Goal: Obtain resource: Download file/media

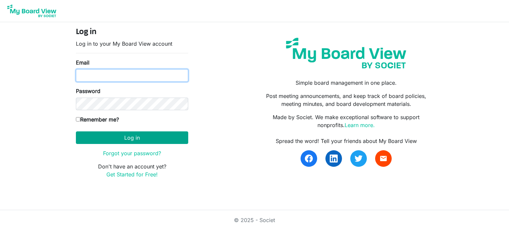
type input "[EMAIL_ADDRESS][DOMAIN_NAME]"
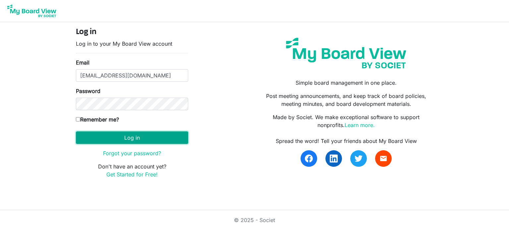
click at [140, 140] on button "Log in" at bounding box center [132, 138] width 112 height 13
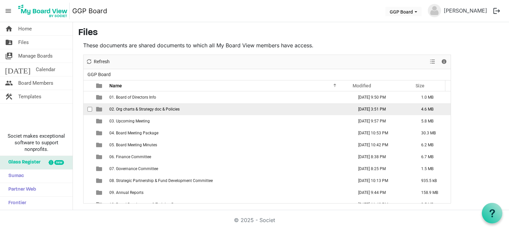
click at [133, 107] on span "02. Org charts & Strategy doc & Policies" at bounding box center [144, 109] width 70 height 5
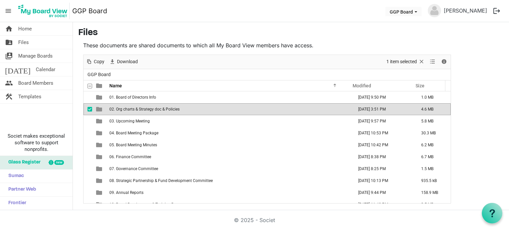
click at [133, 107] on span "02. Org charts & Strategy doc & Policies" at bounding box center [144, 109] width 70 height 5
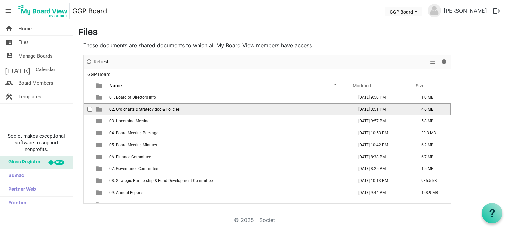
click at [133, 107] on span "02. Org charts & Strategy doc & Policies" at bounding box center [144, 109] width 70 height 5
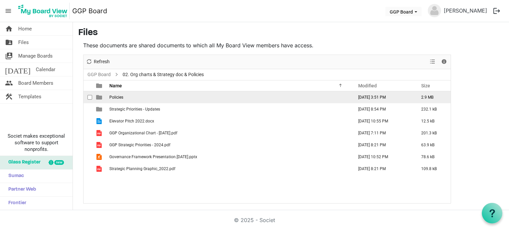
click at [120, 99] on span "Policies" at bounding box center [116, 97] width 14 height 5
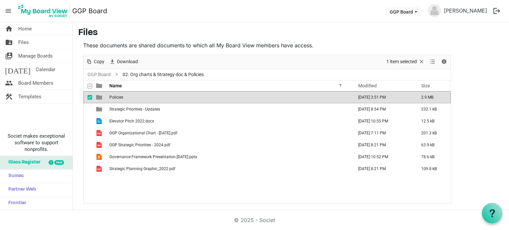
click at [120, 99] on span "Policies" at bounding box center [116, 97] width 14 height 5
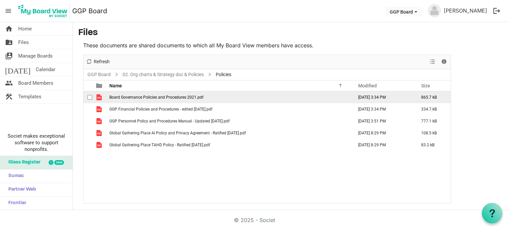
click at [120, 99] on span "Board Governance Policies and Procedures 2021.pdf" at bounding box center [156, 97] width 94 height 5
